Goal: Go to known website

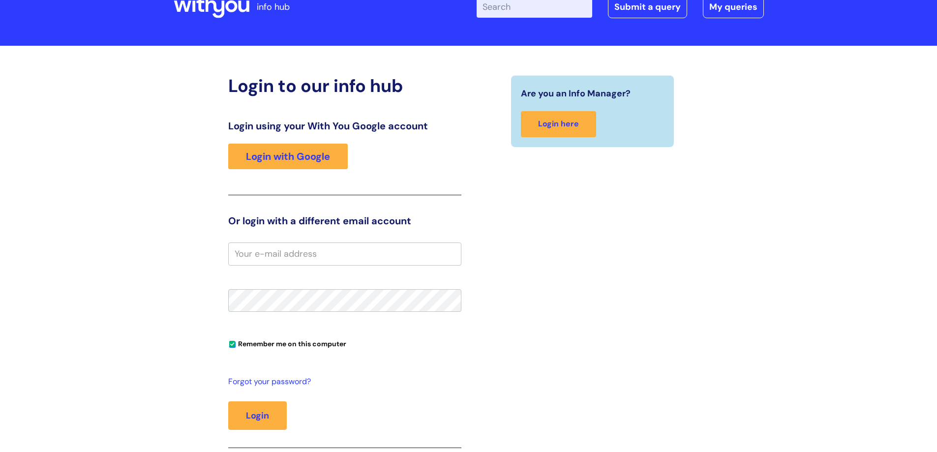
scroll to position [49, 0]
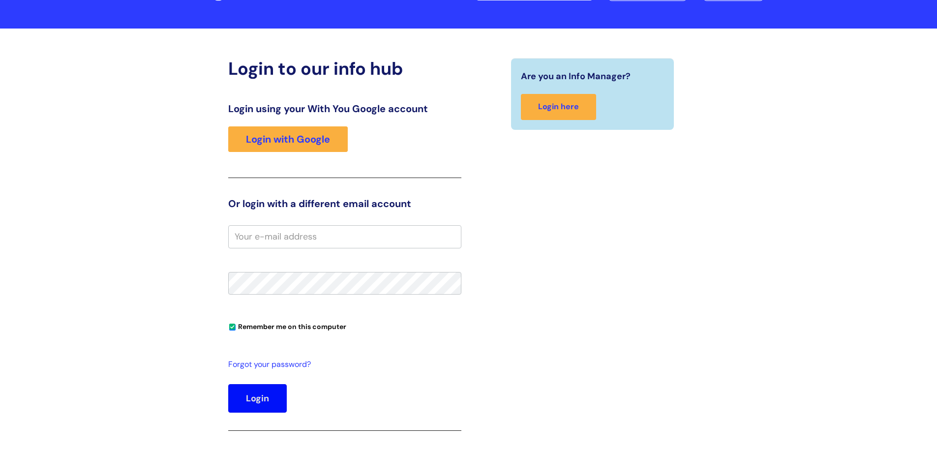
type input "steph.wood@wearewithyou.org.uk"
click at [256, 396] on button "Login" at bounding box center [257, 398] width 59 height 29
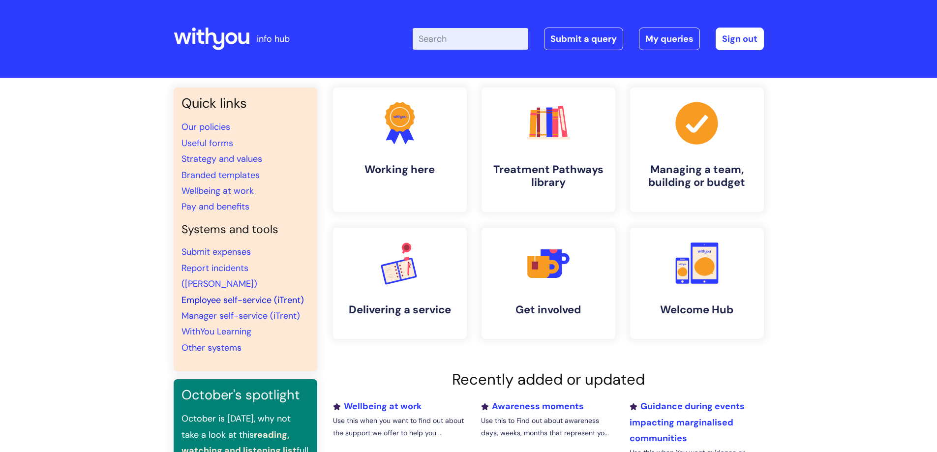
click at [232, 294] on link "Employee self-service (iTrent)" at bounding box center [243, 300] width 122 height 12
